Goal: Information Seeking & Learning: Compare options

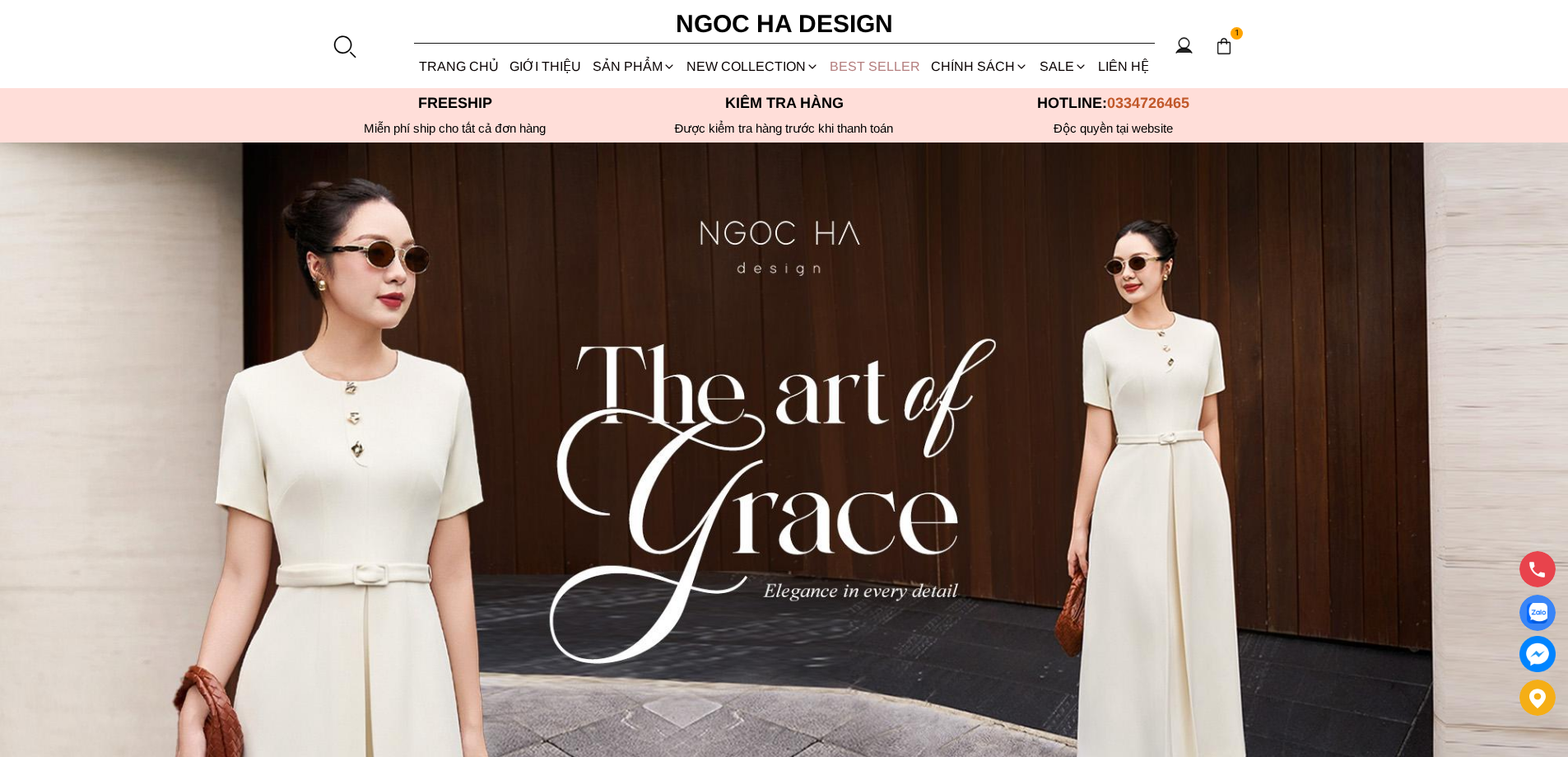
click at [862, 55] on link "BEST SELLER" at bounding box center [875, 66] width 101 height 44
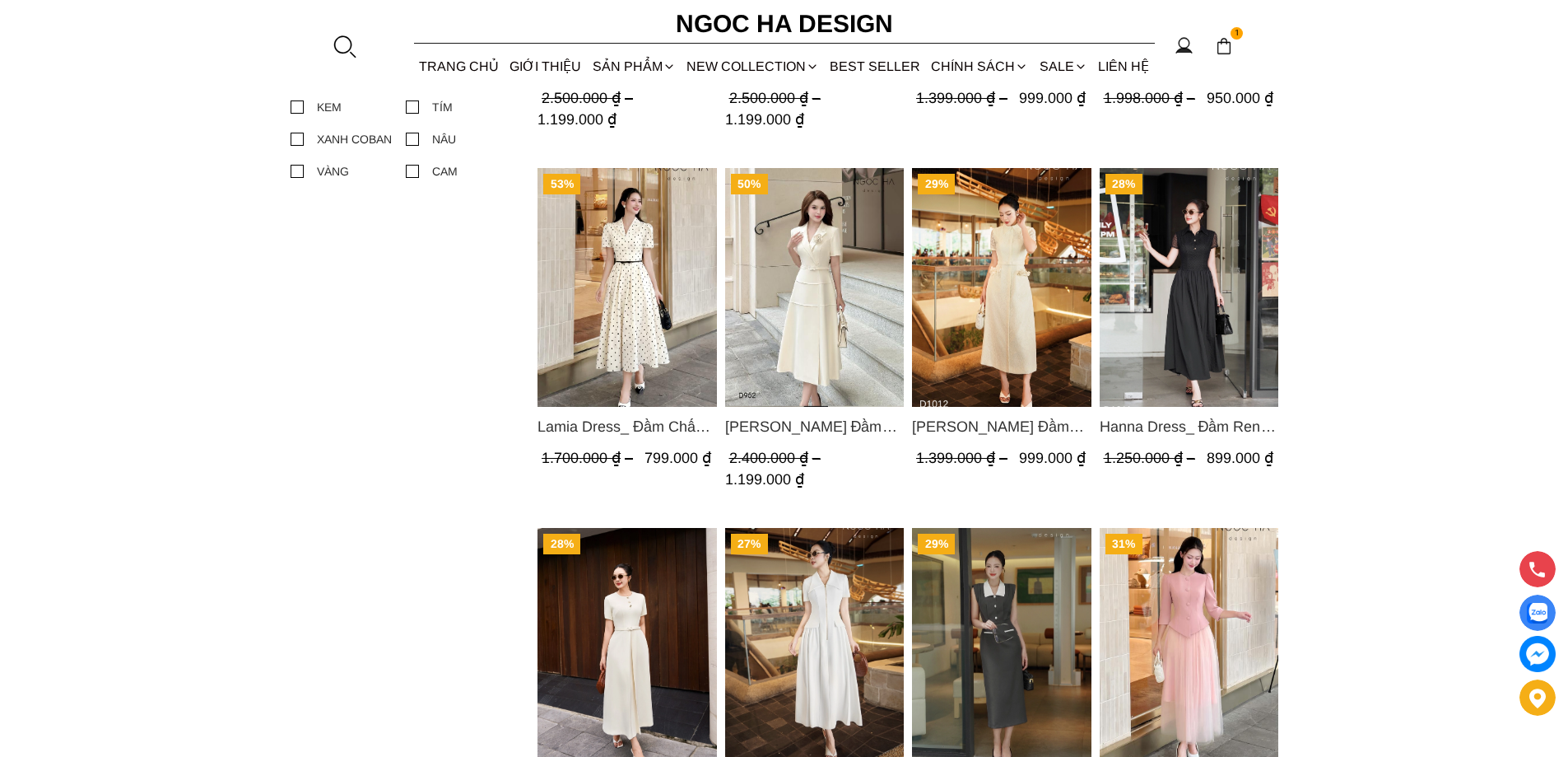
scroll to position [1105, 0]
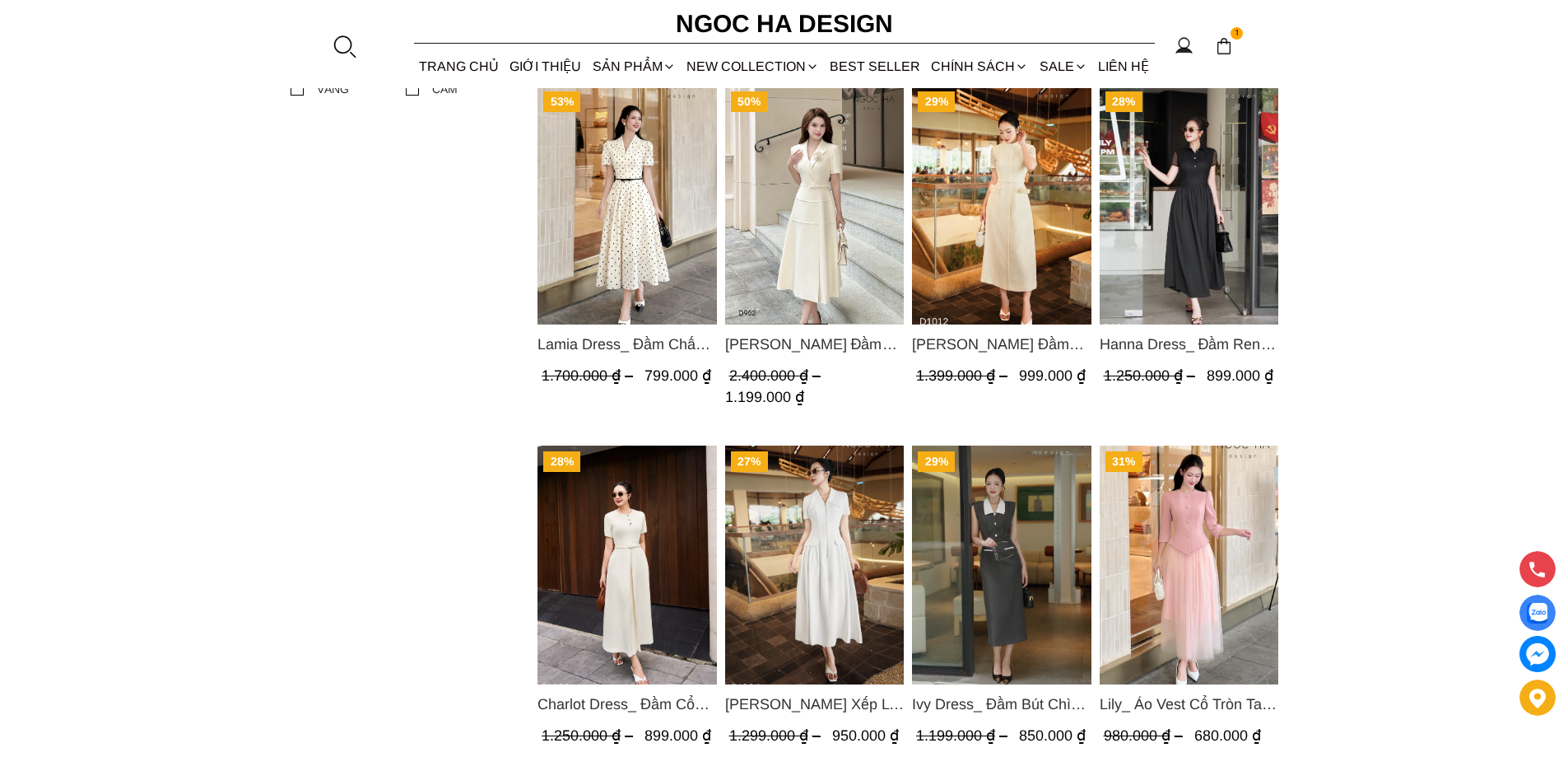
click at [624, 513] on img "Product image - Charlot Dress_ Đầm Cổ Tròn Xếp Ly Giữa Kèm Đai Màu Kem D1009" at bounding box center [627, 564] width 179 height 238
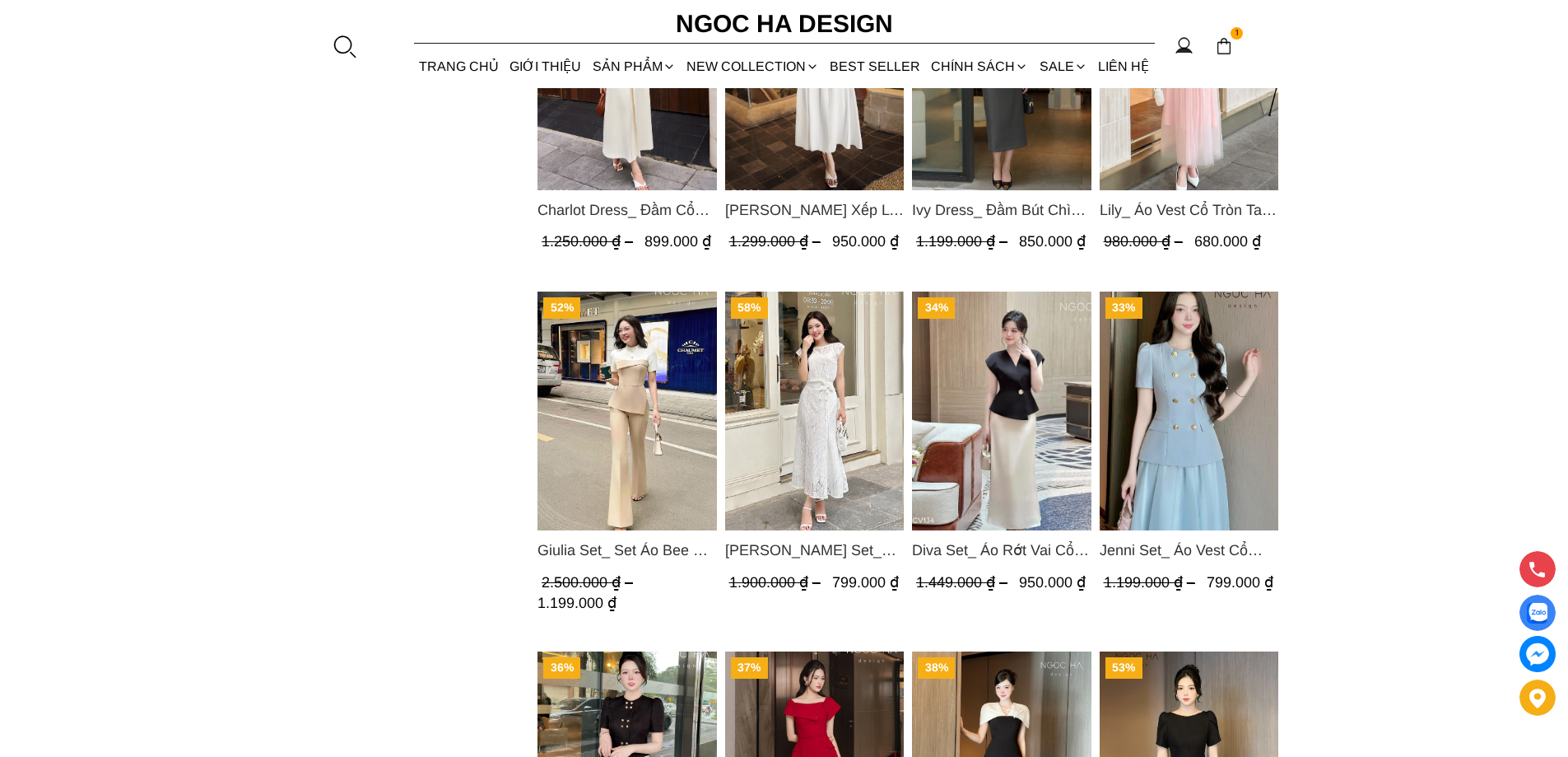
scroll to position [2011, 0]
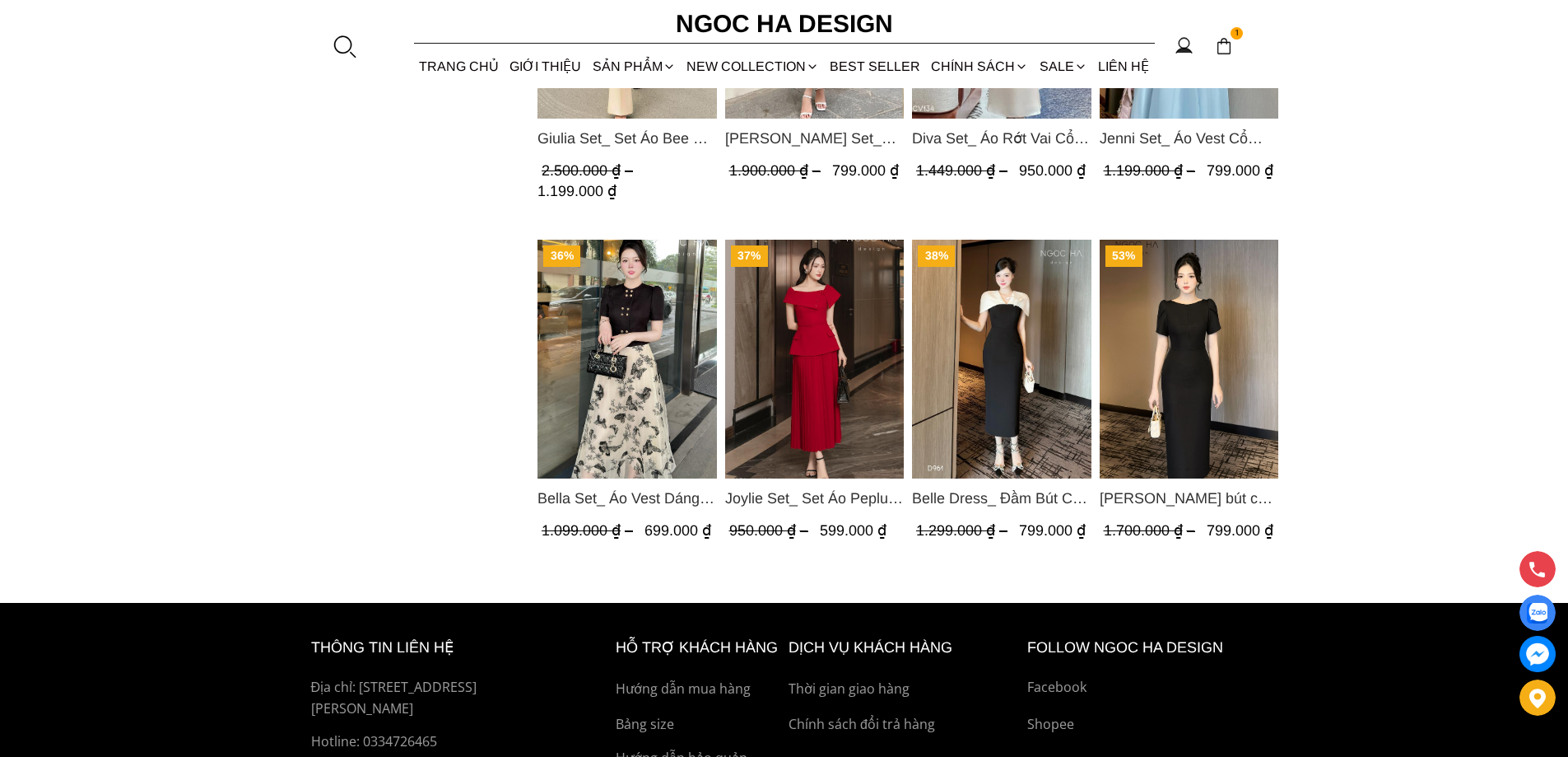
click at [837, 392] on img "Product image - Joylie Set_ Set Áo Peplum Vai Lệch, Chân Váy Dập Ly Màu Đỏ A956…" at bounding box center [814, 358] width 179 height 238
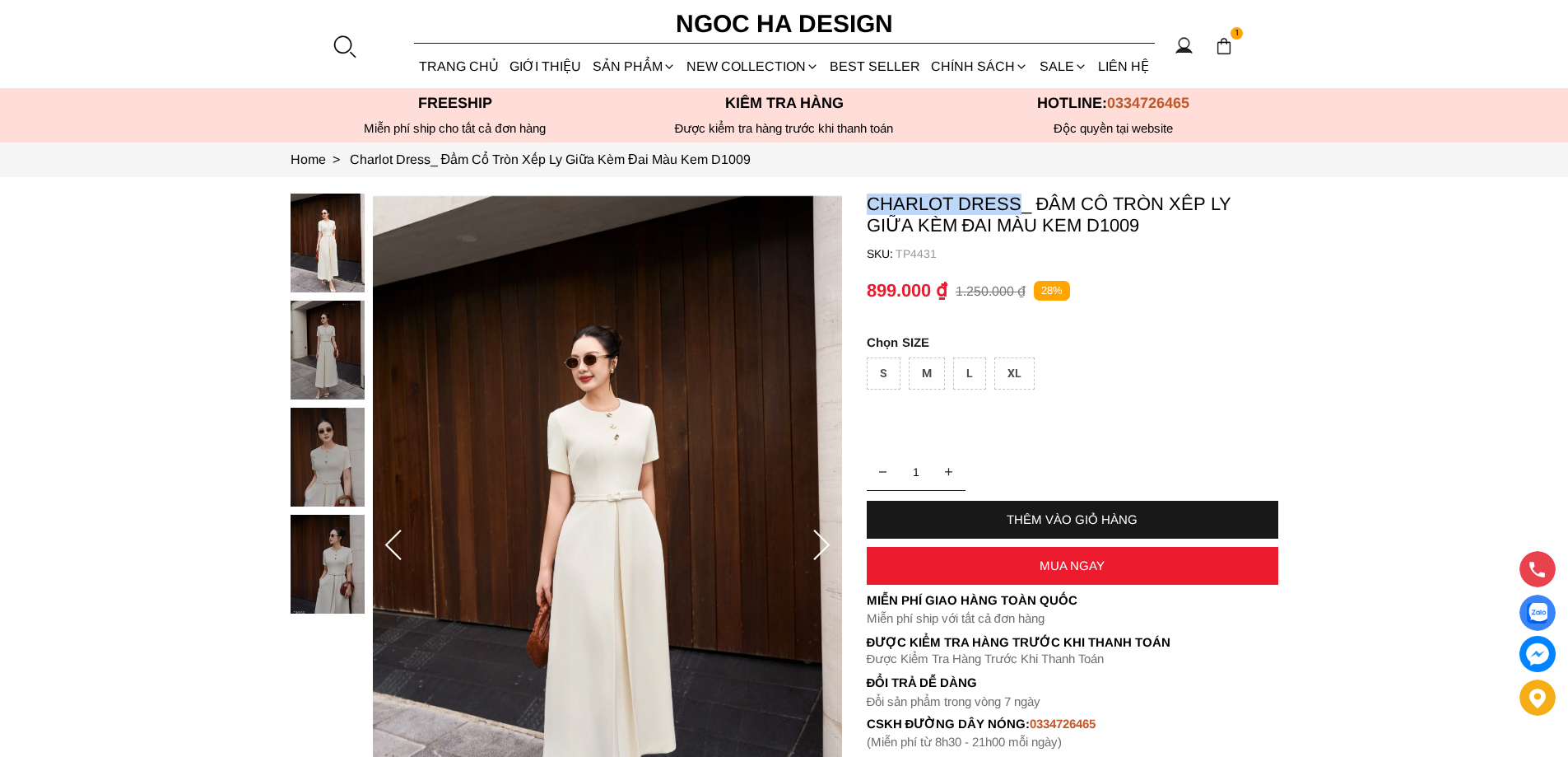
copy p "Charlot Dress"
drag, startPoint x: 860, startPoint y: 200, endPoint x: 1016, endPoint y: 211, distance: 156.4
click at [1016, 211] on section "Charlot Dress_ Đầm Cổ Tròn Xếp Ly Giữa Kèm Đai Màu Kem D1009 SKU: TP4431 1 THÊM…" at bounding box center [784, 546] width 1568 height 736
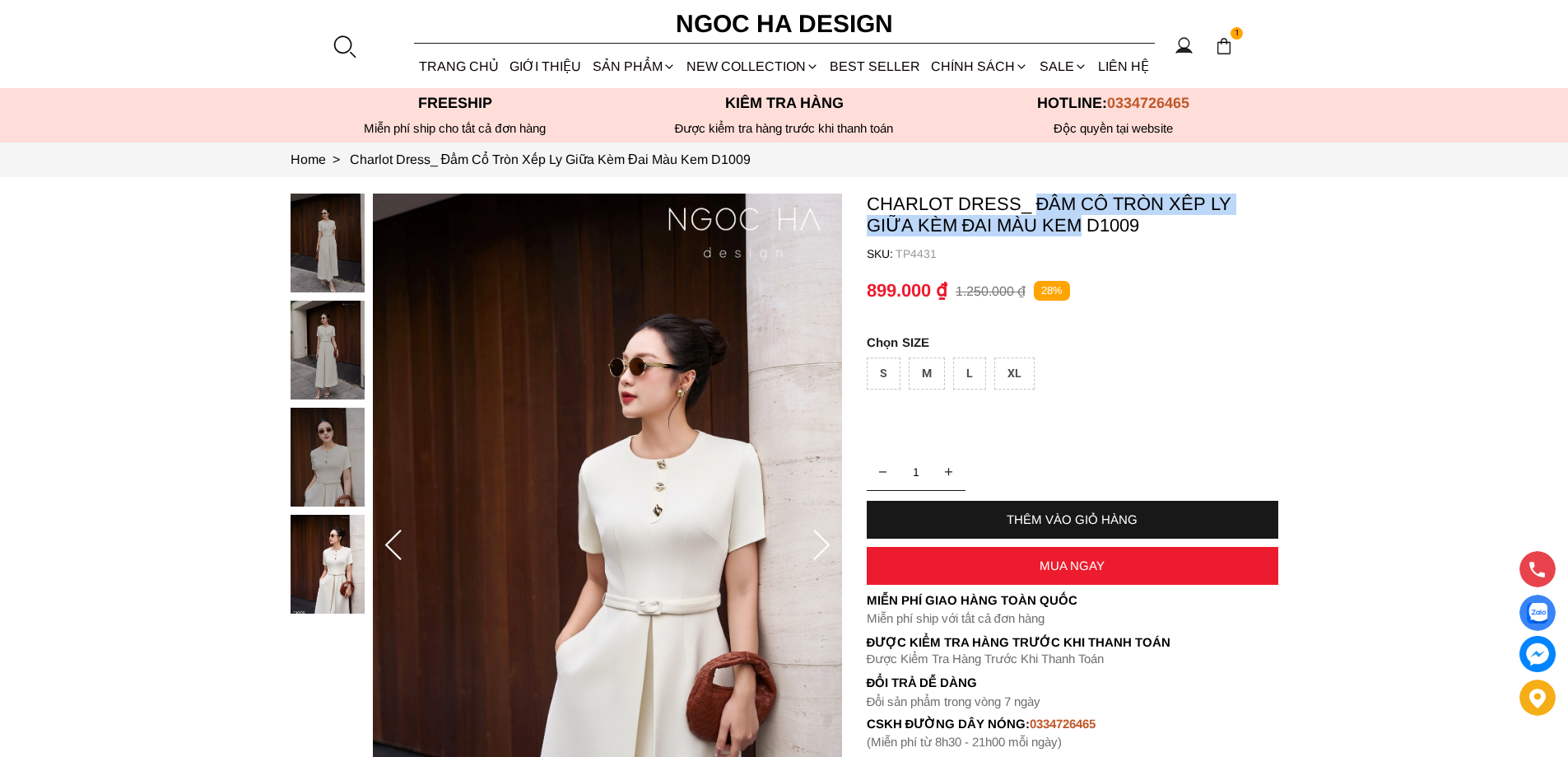
copy p "Đầm Cổ Tròn Xếp Ly Giữa Kèm Đai Màu Kem"
drag, startPoint x: 1037, startPoint y: 190, endPoint x: 1078, endPoint y: 222, distance: 52.0
click at [1078, 222] on section "Charlot Dress_ Đầm Cổ Tròn Xếp Ly Giữa Kèm Đai Màu Kem D1009 SKU: TP4431 1 THÊM…" at bounding box center [784, 546] width 1568 height 736
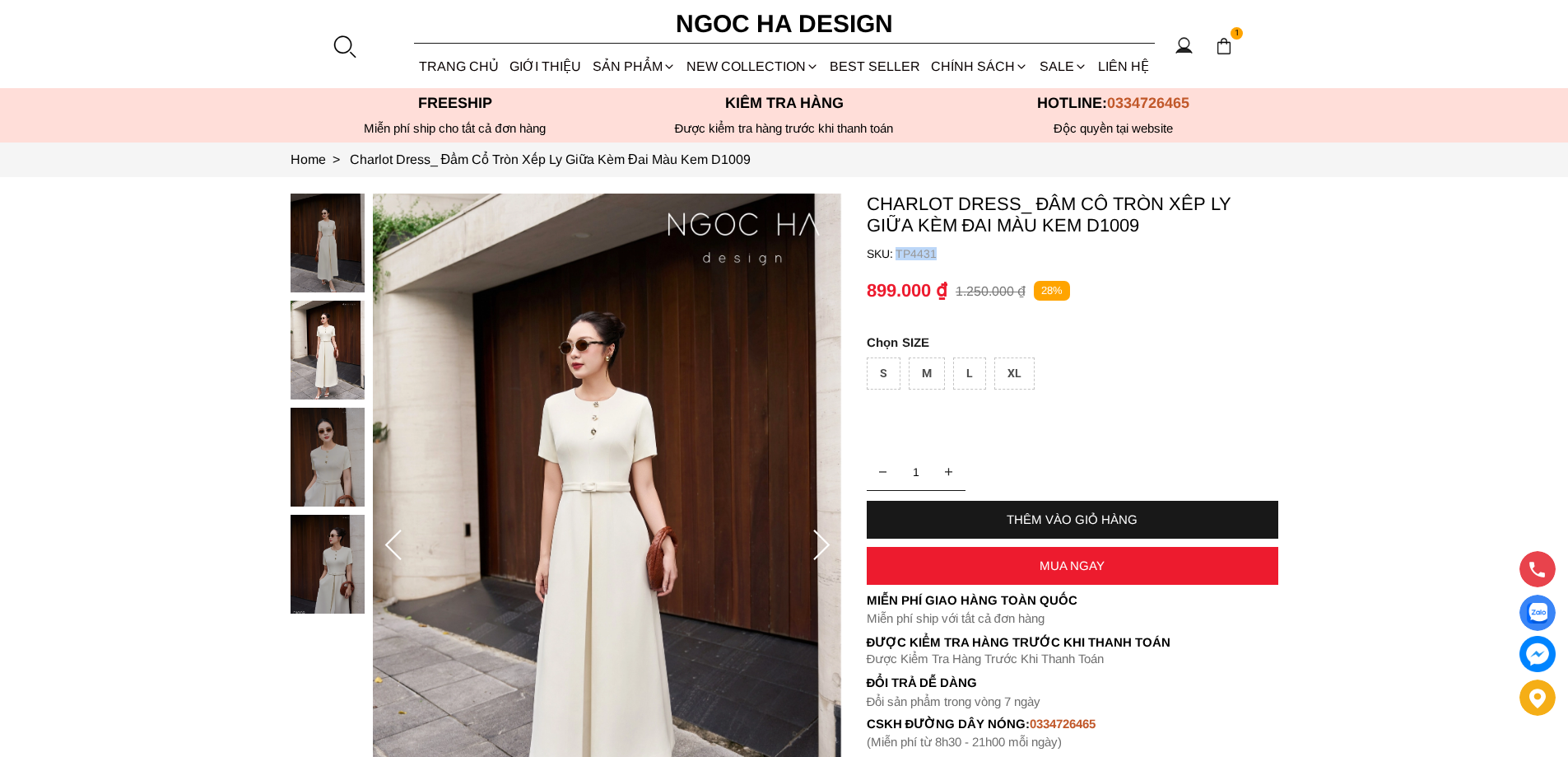
copy p "TP4431"
drag, startPoint x: 960, startPoint y: 261, endPoint x: 895, endPoint y: 255, distance: 65.3
click at [895, 255] on container "Charlot Dress_ Đầm Cổ Tròn Xếp Ly Giữa Kèm Đai Màu Kem D1009 SKU: TP4431 1 THÊM…" at bounding box center [1072, 471] width 411 height 555
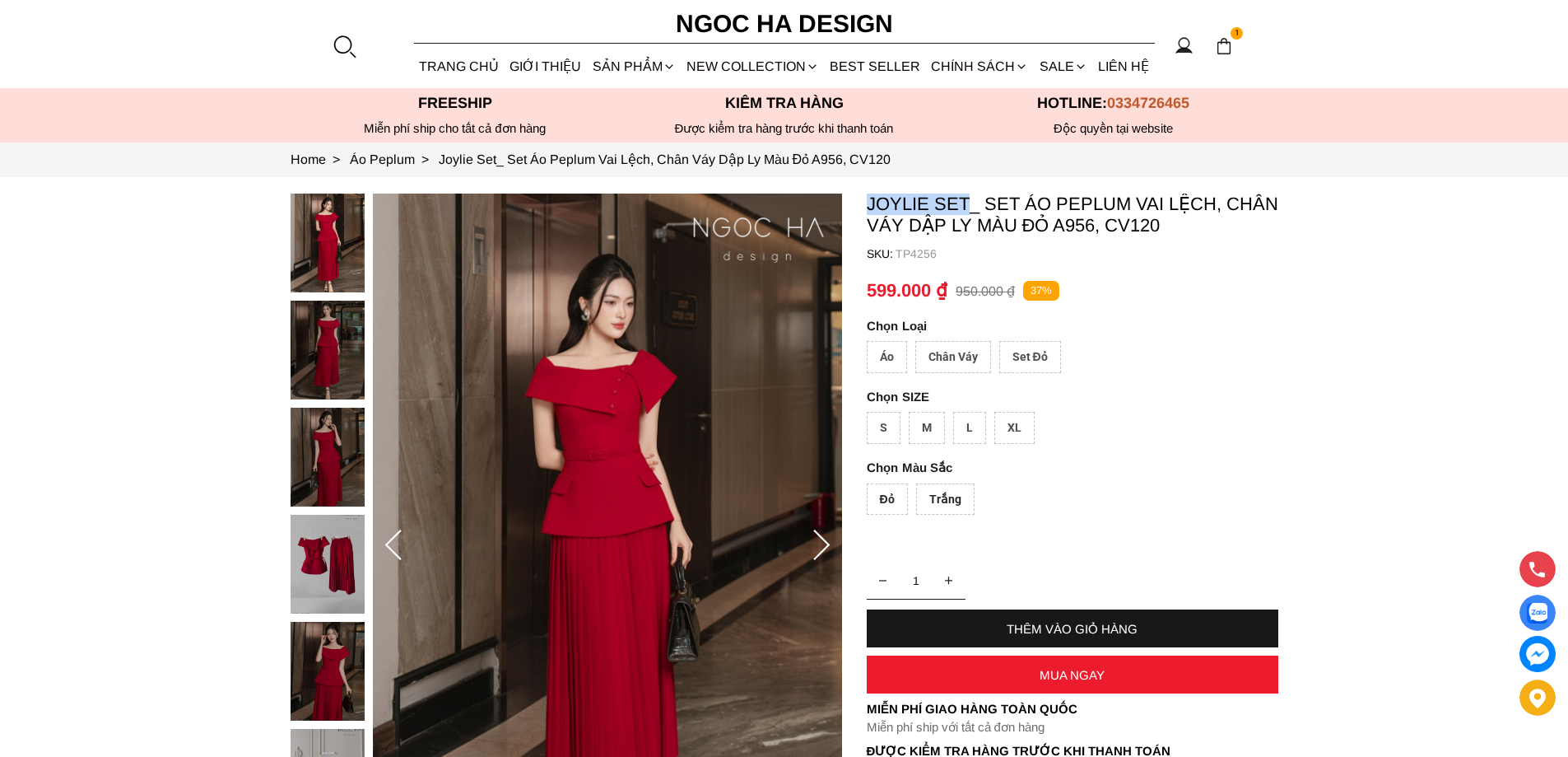
copy p "Joylie Set"
drag, startPoint x: 867, startPoint y: 196, endPoint x: 967, endPoint y: 202, distance: 100.2
click at [967, 202] on p "Joylie Set_ Set Áo Peplum Vai Lệch, Chân Váy Dập Ly Màu Đỏ A956, CV120" at bounding box center [1072, 215] width 411 height 43
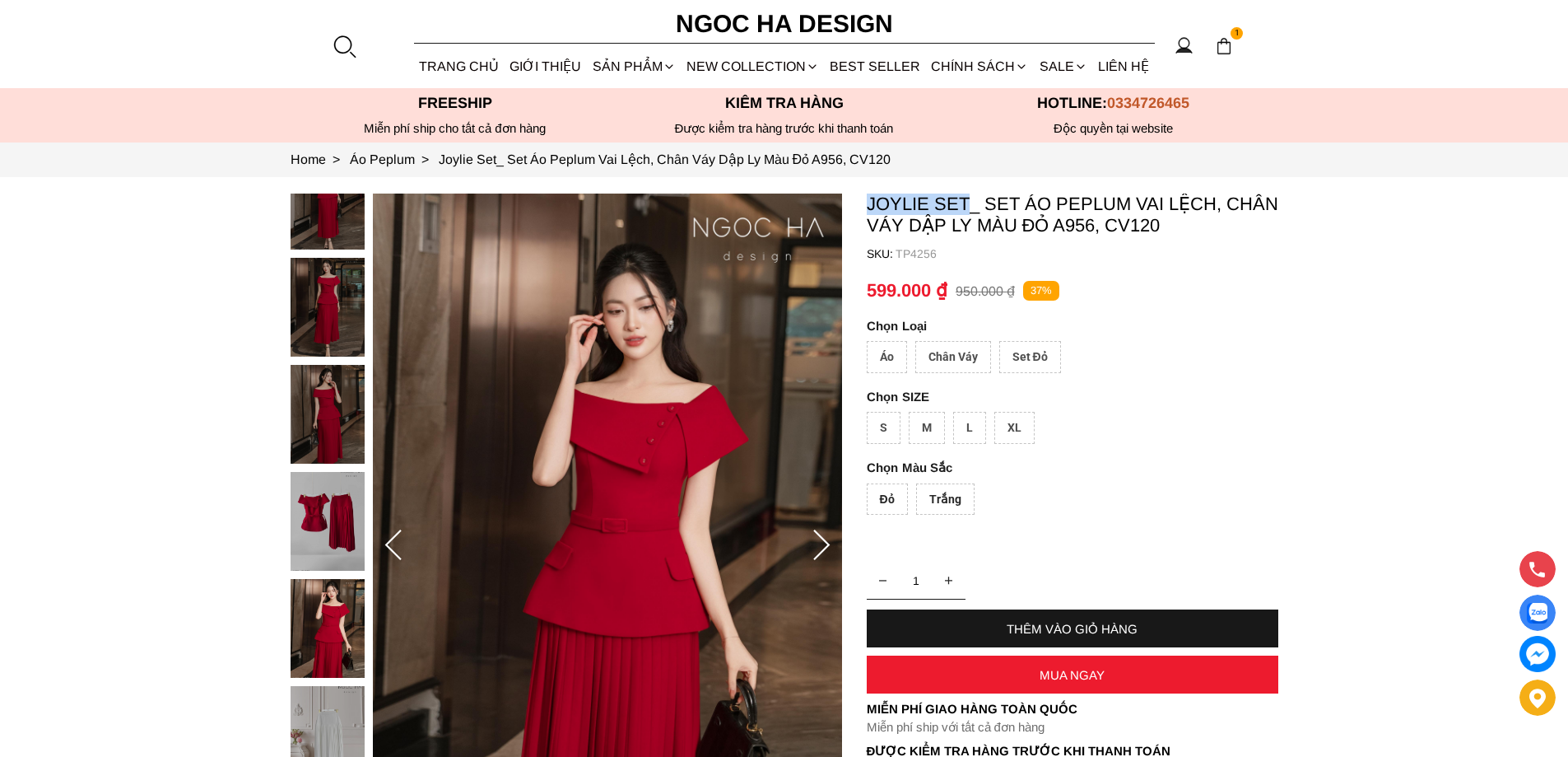
copy p "Joylie Set"
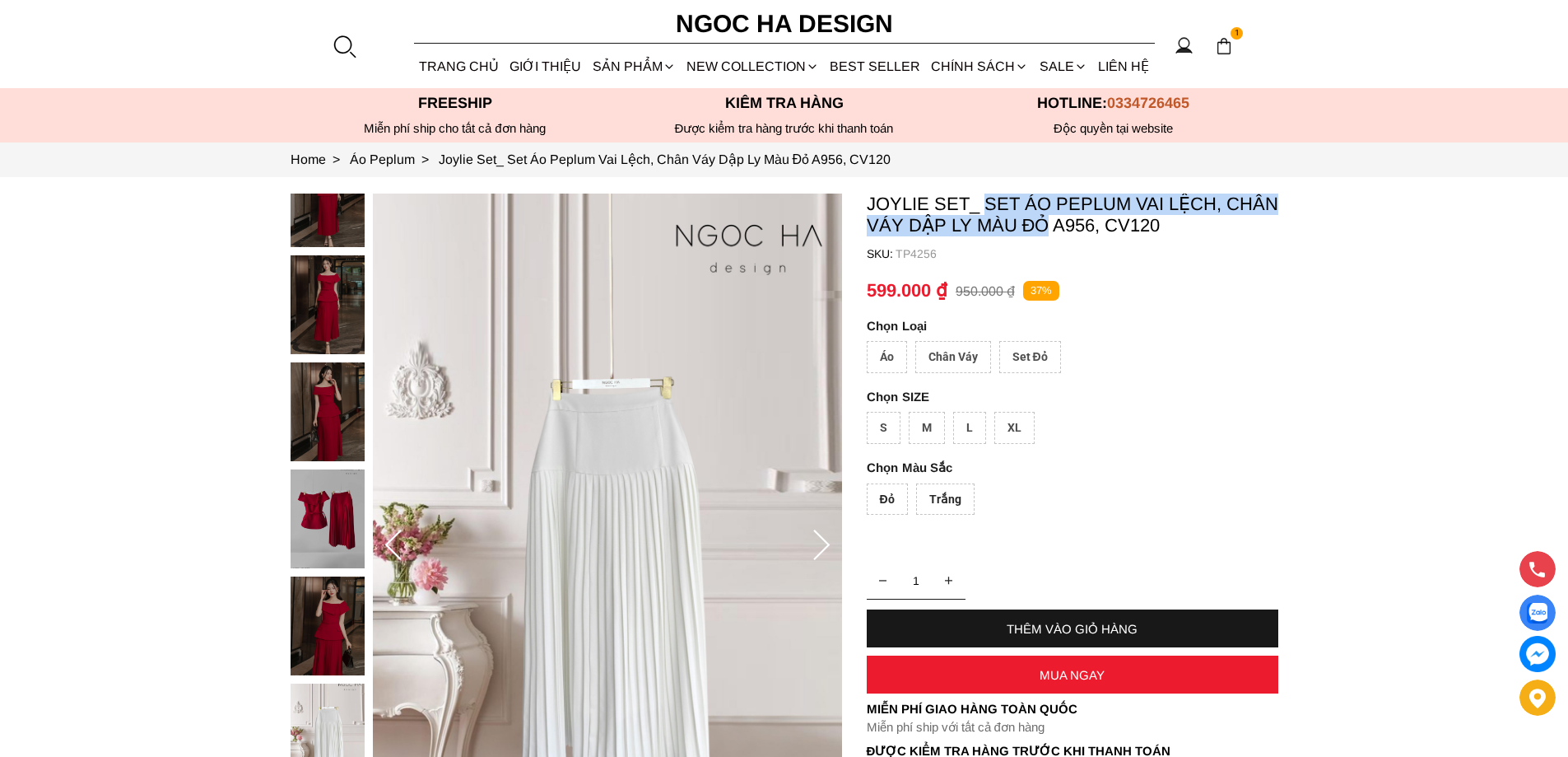
copy p "Set Áo Peplum Vai Lệch, Chân Váy Dập Ly Màu Đỏ"
drag, startPoint x: 986, startPoint y: 194, endPoint x: 1047, endPoint y: 232, distance: 71.9
click at [1047, 232] on p "Joylie Set_ Set Áo Peplum Vai Lệch, Chân Váy Dập Ly Màu Đỏ A956, CV120" at bounding box center [1072, 215] width 411 height 43
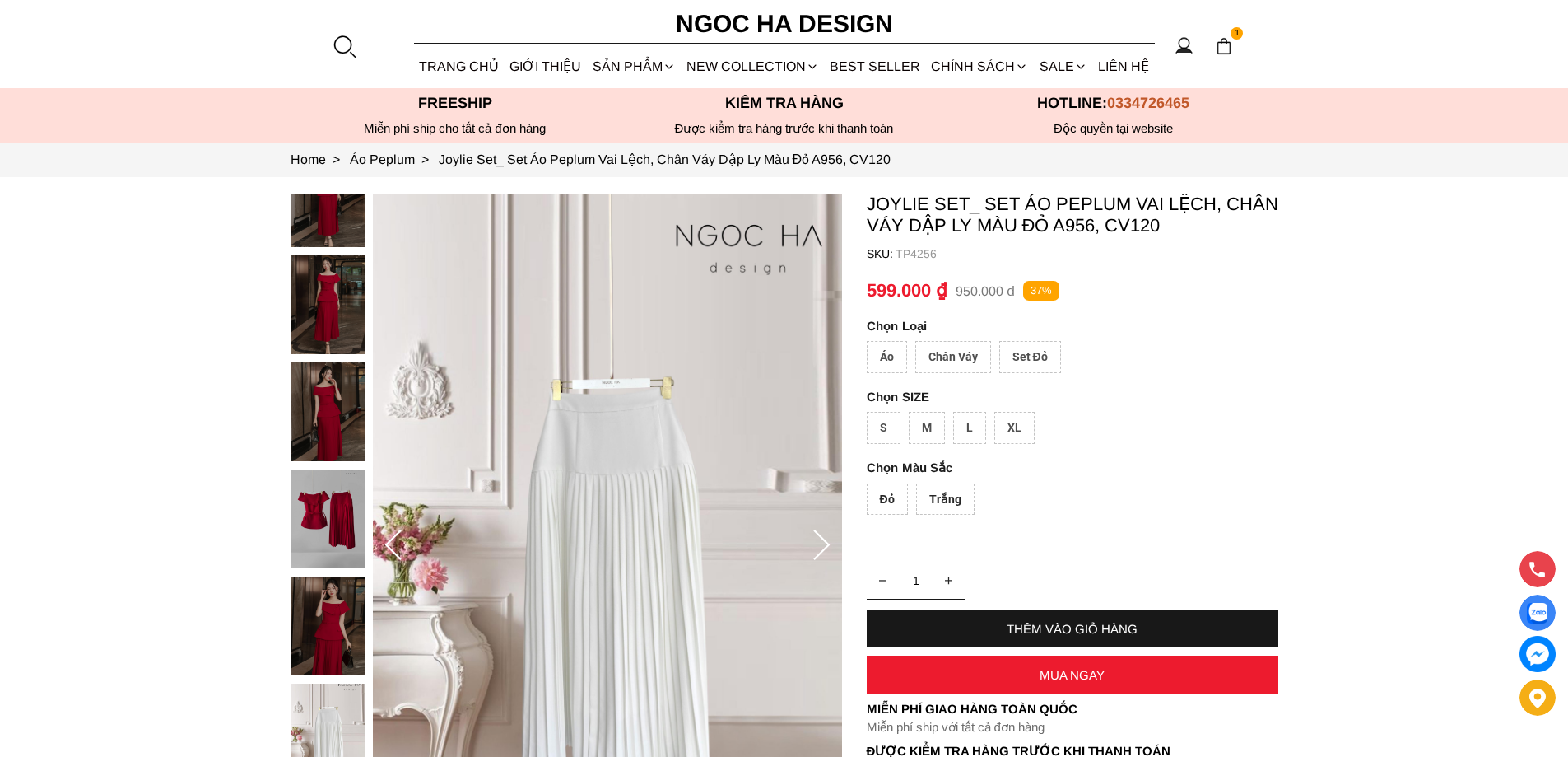
click at [1035, 348] on div "Set Đỏ" at bounding box center [1030, 357] width 62 height 32
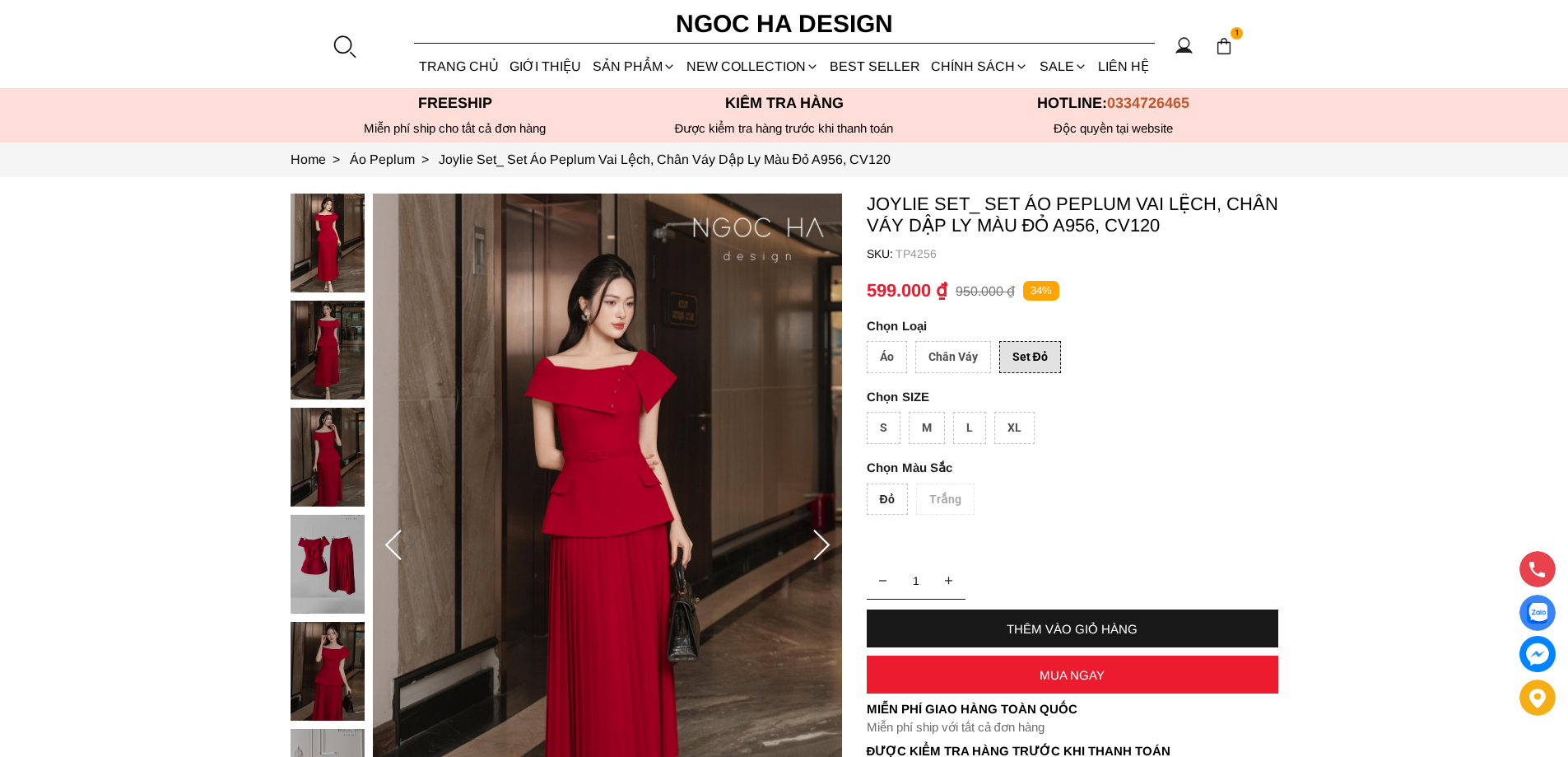
click at [1003, 423] on div "XL" at bounding box center [1014, 427] width 40 height 32
click at [888, 490] on div "Đỏ" at bounding box center [887, 499] width 41 height 32
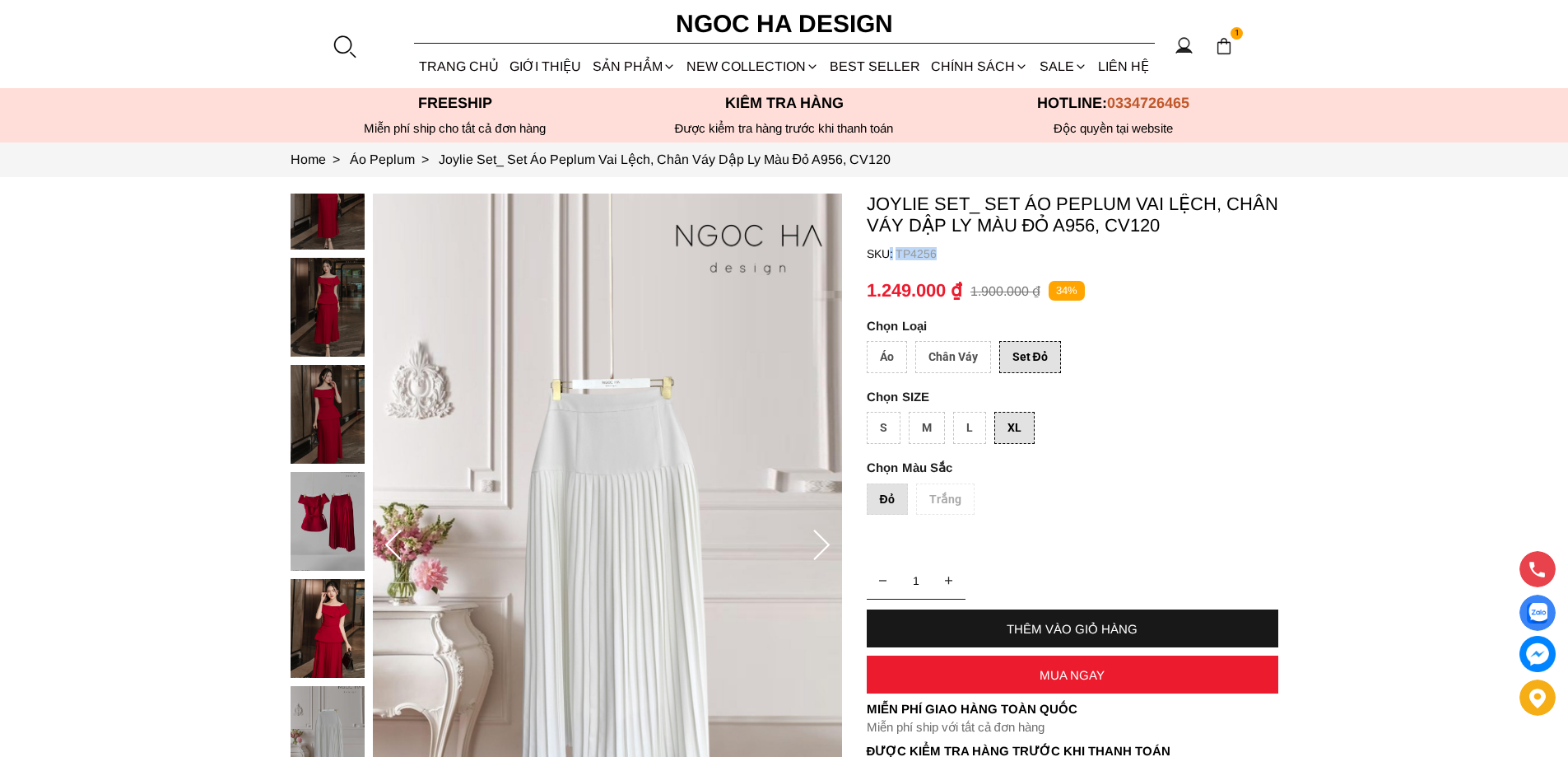
copy container ": TP4256"
copy p "TP4256"
drag, startPoint x: 964, startPoint y: 243, endPoint x: 896, endPoint y: 253, distance: 68.7
click at [896, 253] on container "Joylie Set_ Set Áo Peplum Vai Lệch, Chân Váy Dập Ly Màu Đỏ A956, CV120 SKU: TP4…" at bounding box center [1072, 526] width 411 height 665
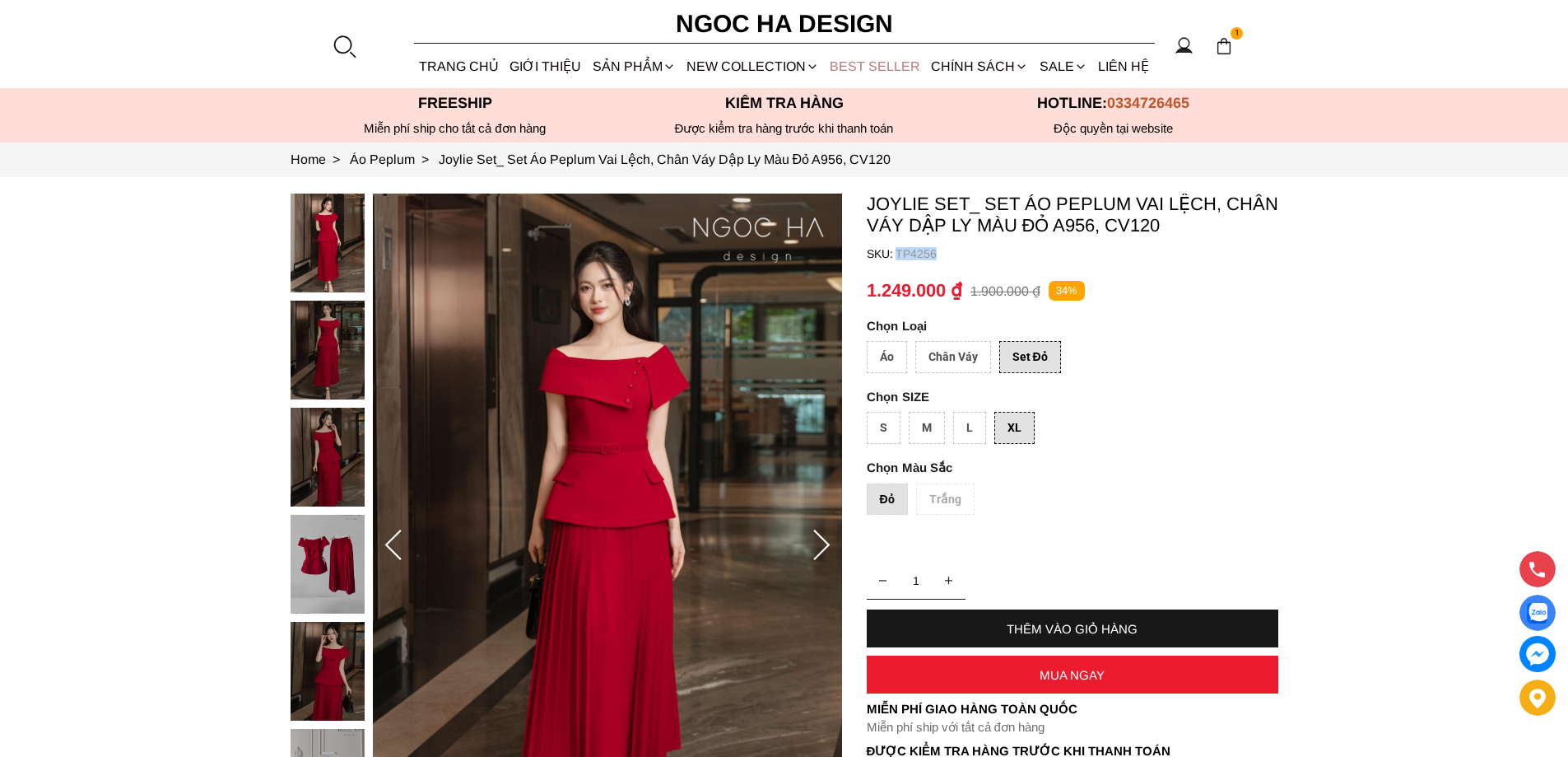
click at [869, 73] on link "BEST SELLER" at bounding box center [875, 66] width 101 height 44
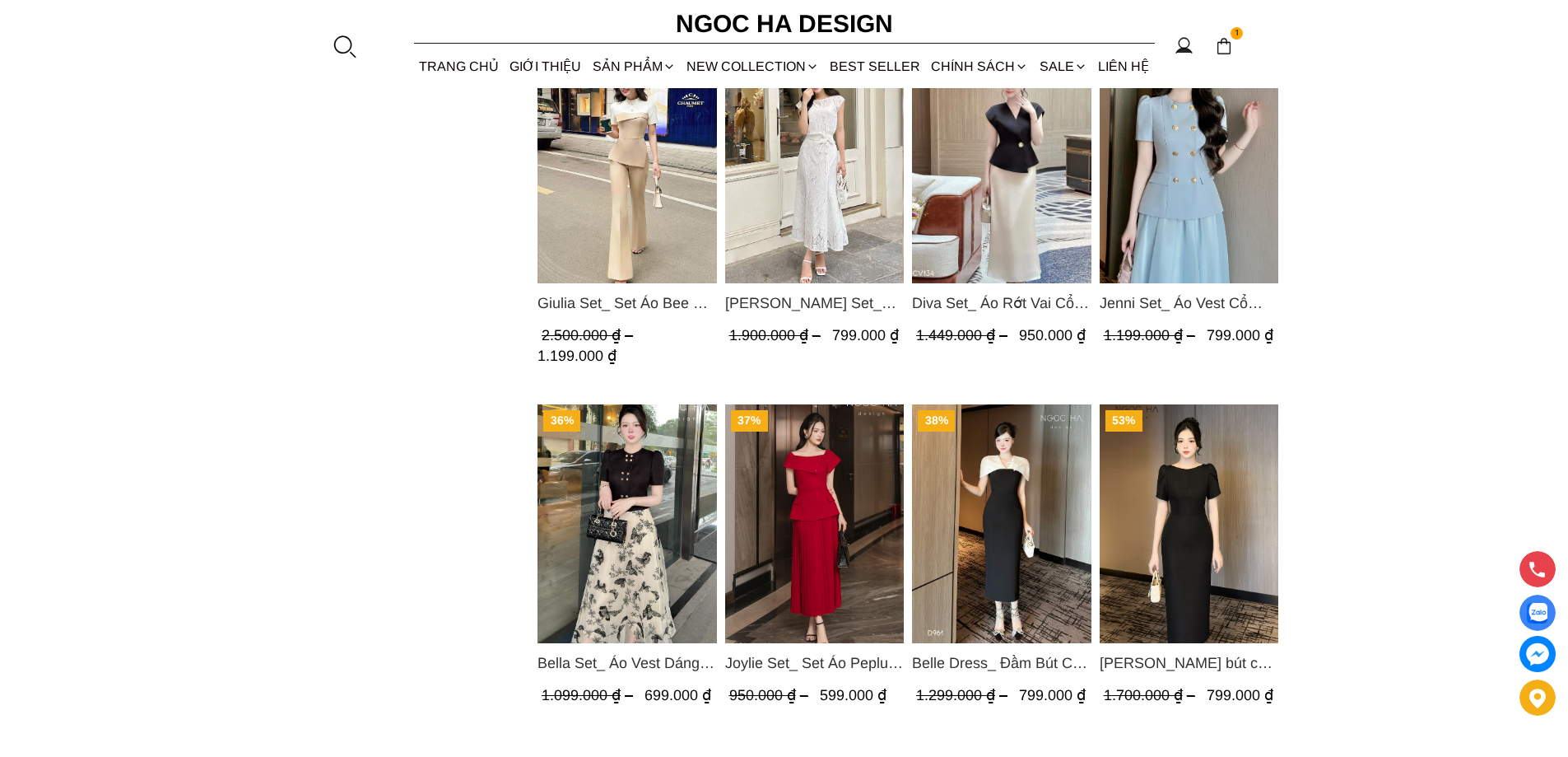
scroll to position [1682, 0]
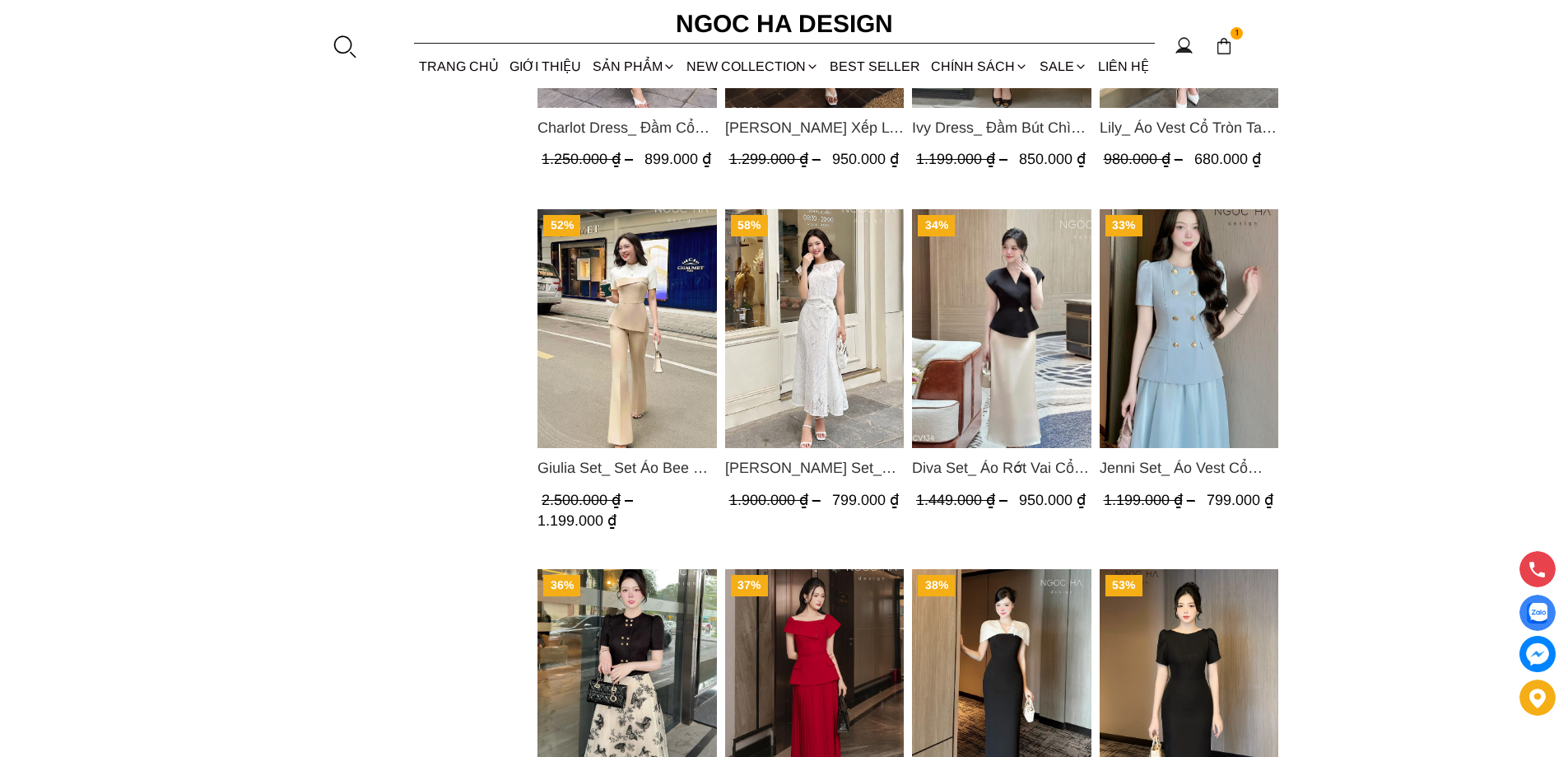
click at [1211, 333] on img "Product image - Jenni Set_ Áo Vest Cổ Tròn Đính Cúc, Chân Váy Tơ Màu Xanh A1051…" at bounding box center [1188, 328] width 179 height 238
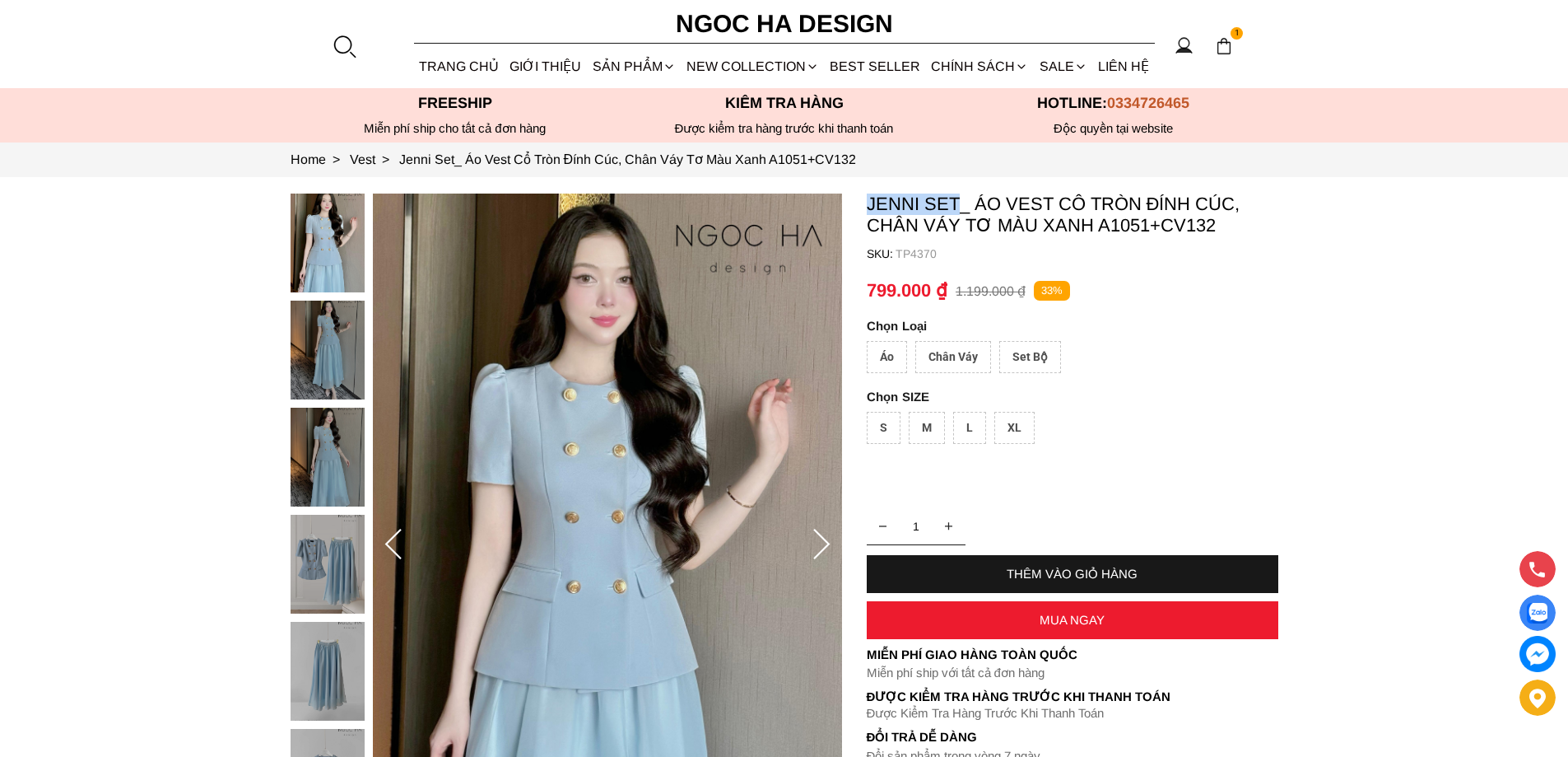
copy p "Jenni Set"
drag, startPoint x: 861, startPoint y: 198, endPoint x: 955, endPoint y: 205, distance: 94.3
click at [955, 205] on section "Jenni Set_ Áo Vest Cổ Tròn Đính Cúc, Chân Váy Tơ Màu Xanh A1051+CV132 SKU: TP43…" at bounding box center [784, 546] width 1568 height 736
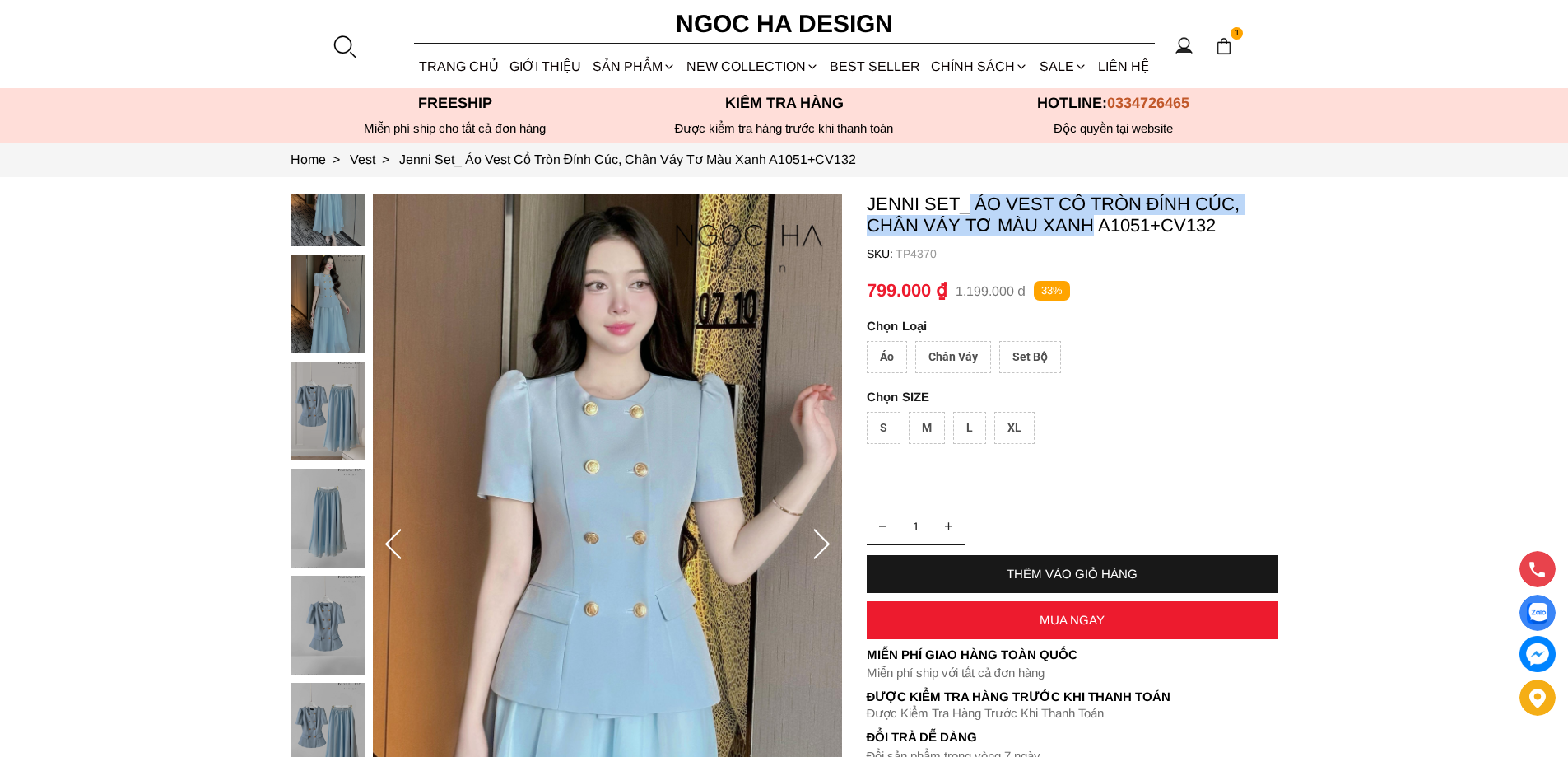
copy p "Áo Vest Cổ Tròn Đính Cúc, Chân Váy Tơ Màu Xanh"
drag, startPoint x: 971, startPoint y: 195, endPoint x: 1091, endPoint y: 230, distance: 125.0
click at [1091, 230] on p "Jenni Set_ Áo Vest Cổ Tròn Đính Cúc, Chân Váy Tơ Màu Xanh A1051+CV132" at bounding box center [1072, 215] width 411 height 43
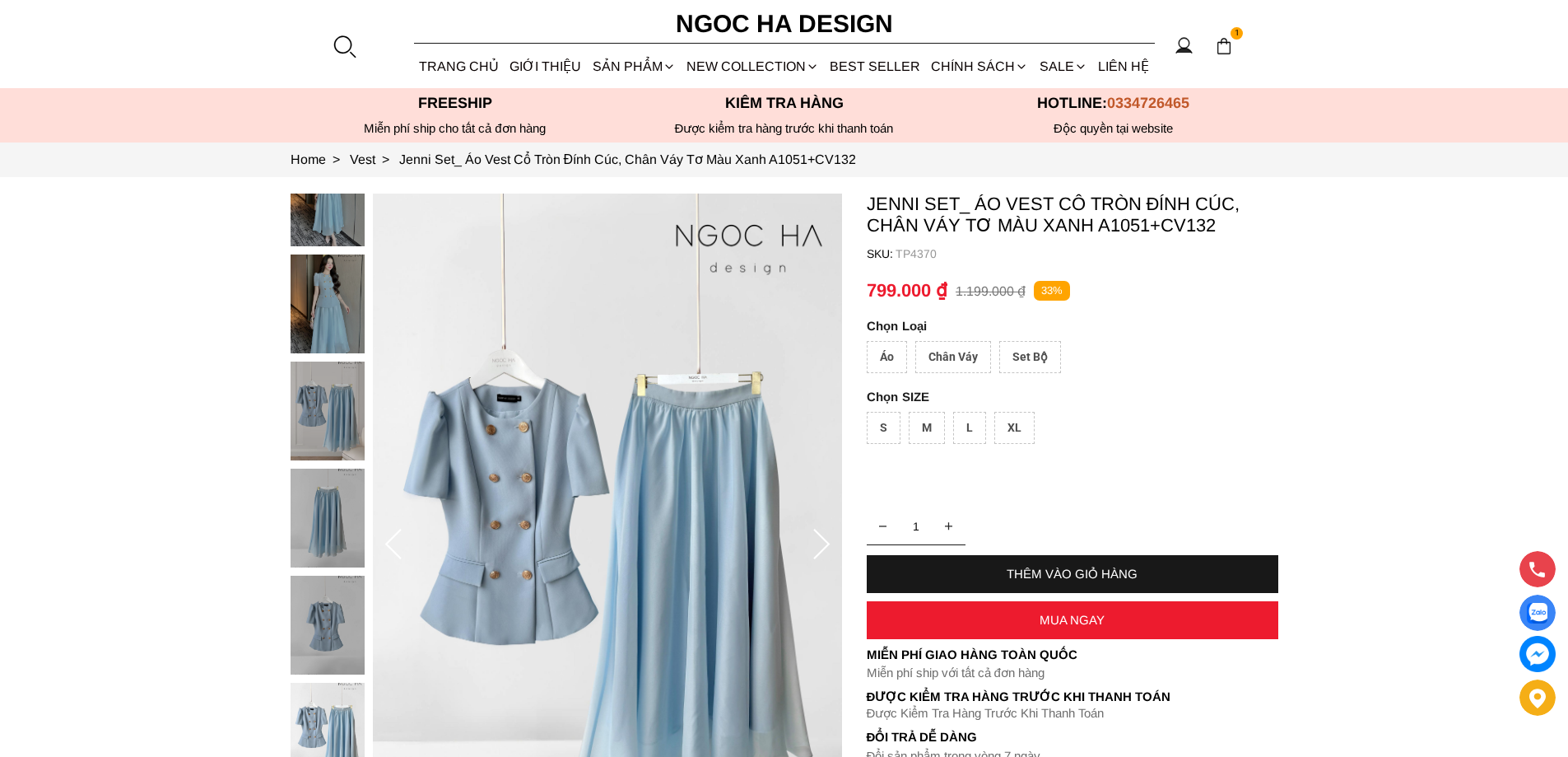
click at [1036, 360] on div "Set Bộ" at bounding box center [1030, 357] width 62 height 32
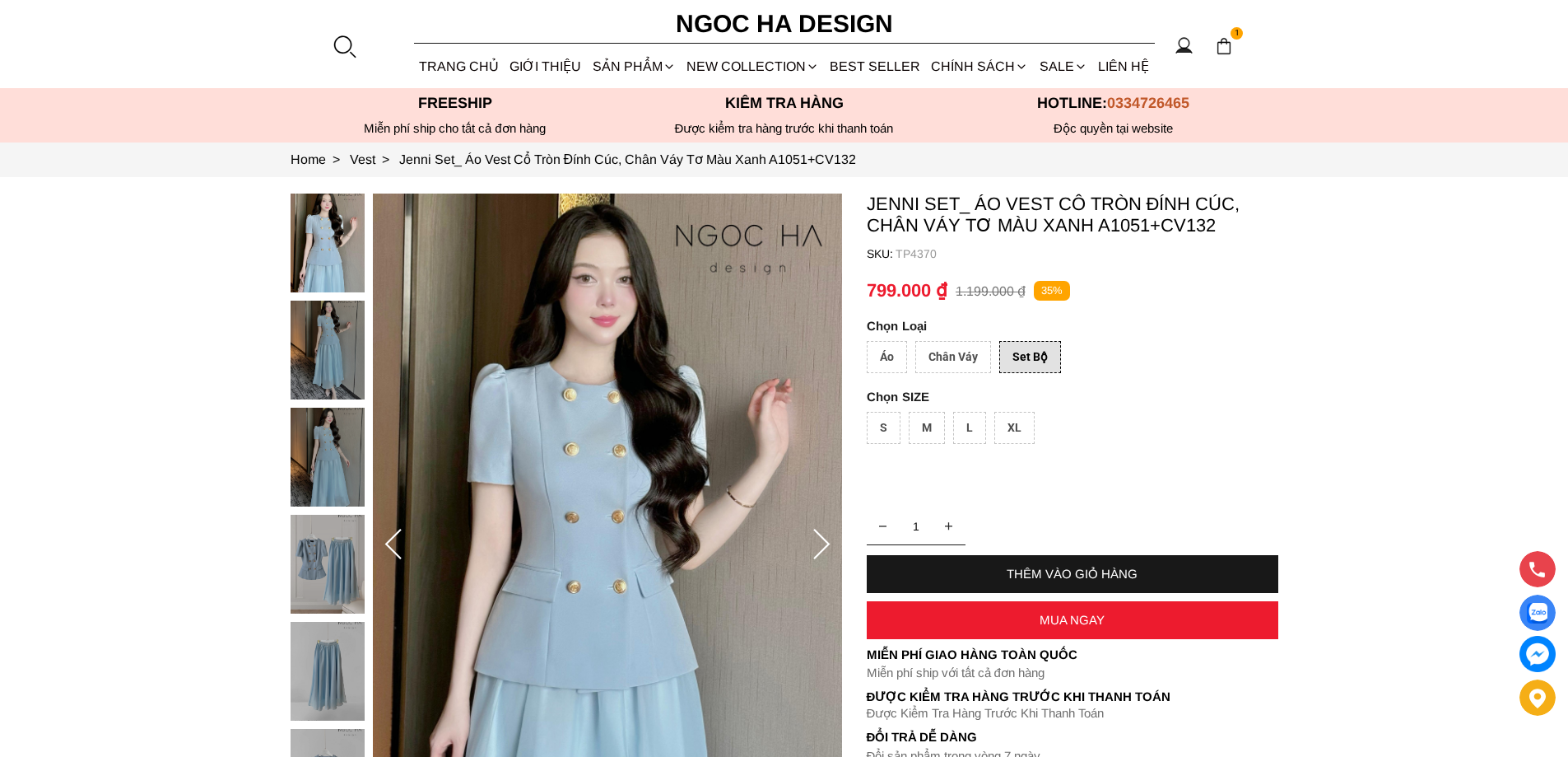
click at [1017, 415] on div "XL" at bounding box center [1014, 427] width 40 height 32
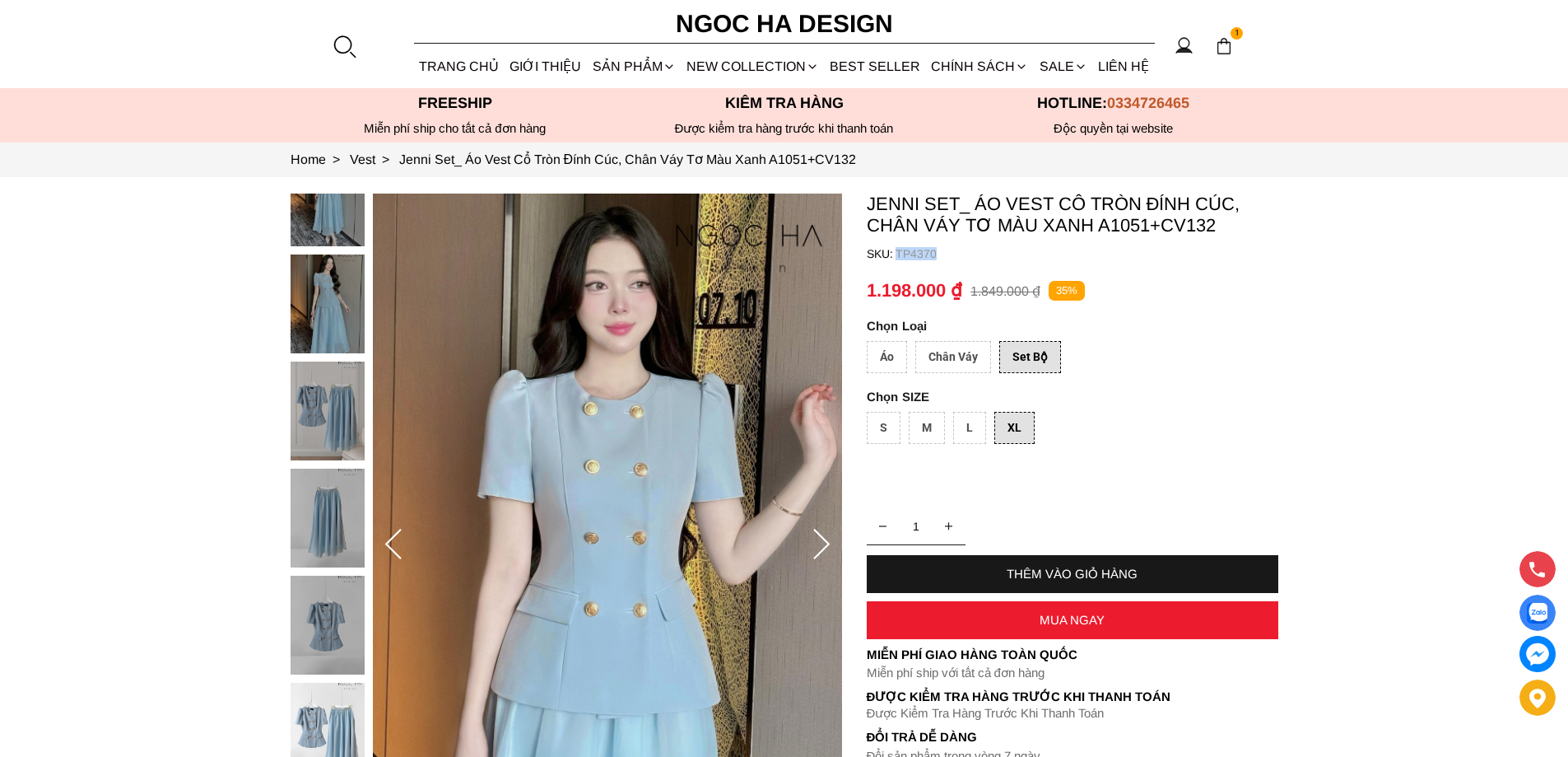
copy p "TP4370"
drag, startPoint x: 962, startPoint y: 256, endPoint x: 897, endPoint y: 259, distance: 65.1
click at [897, 259] on p "TP4370" at bounding box center [1086, 254] width 382 height 13
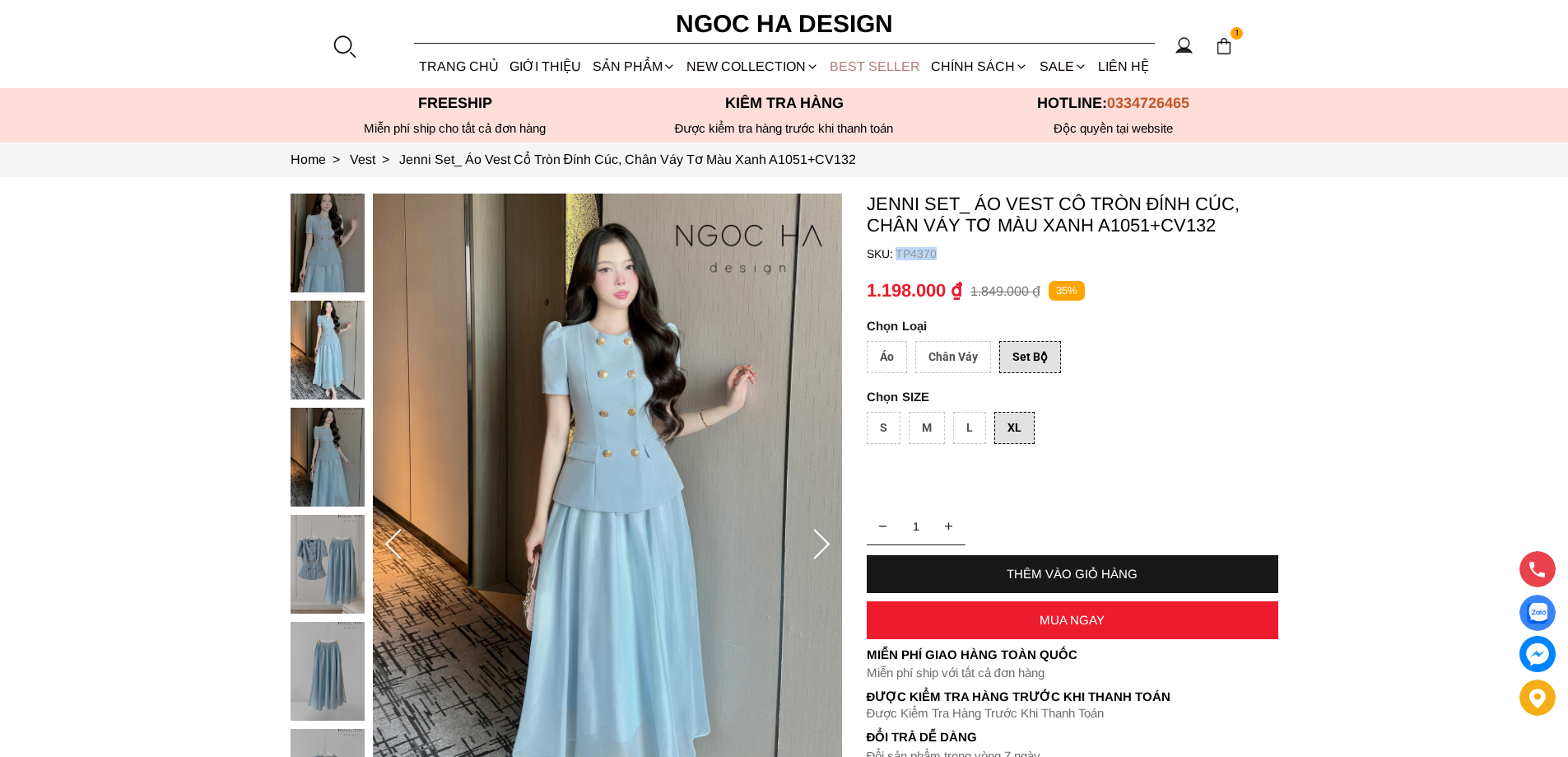
click at [879, 56] on link "BEST SELLER" at bounding box center [875, 66] width 101 height 44
